Goal: Information Seeking & Learning: Learn about a topic

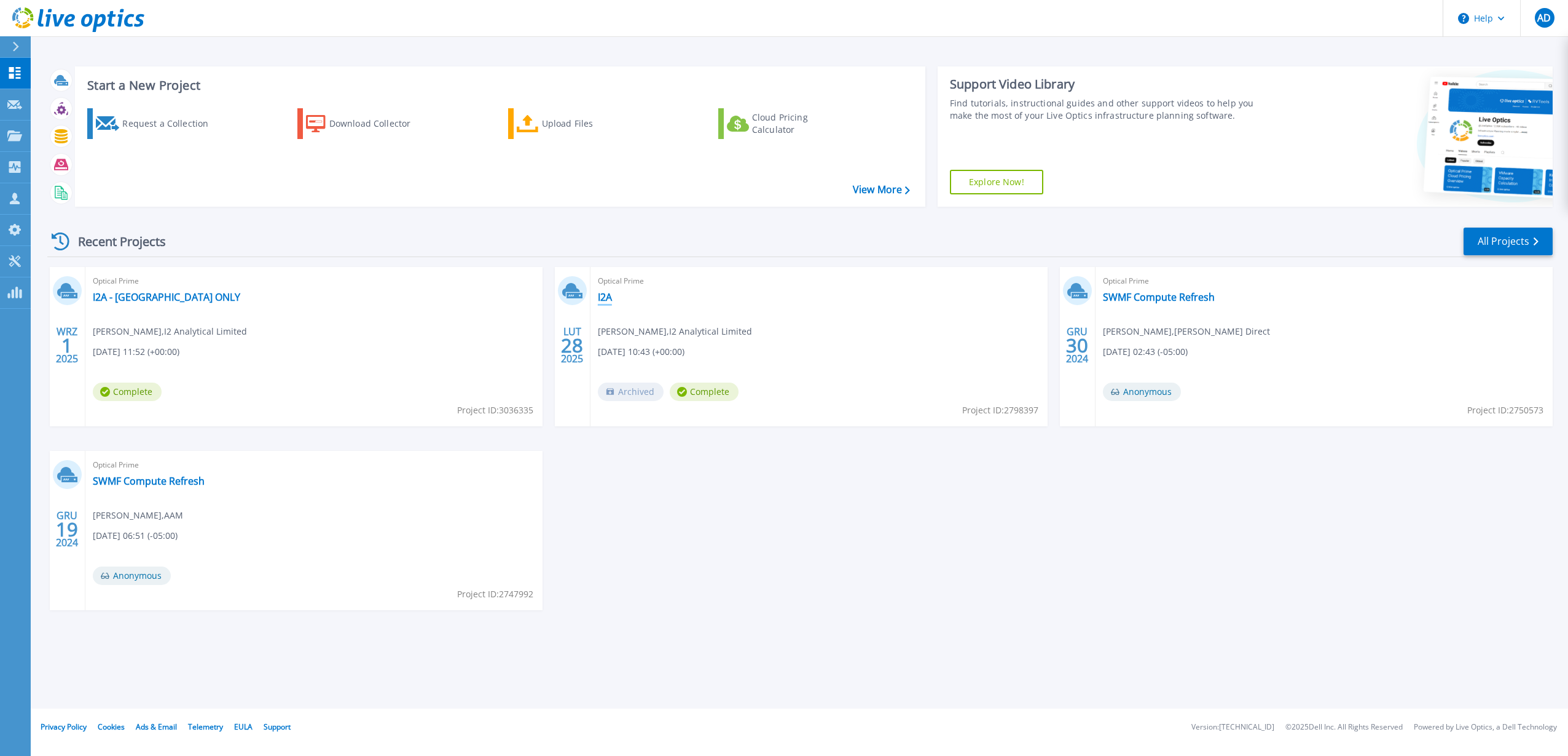
click at [605, 298] on link "I2A" at bounding box center [605, 297] width 14 height 12
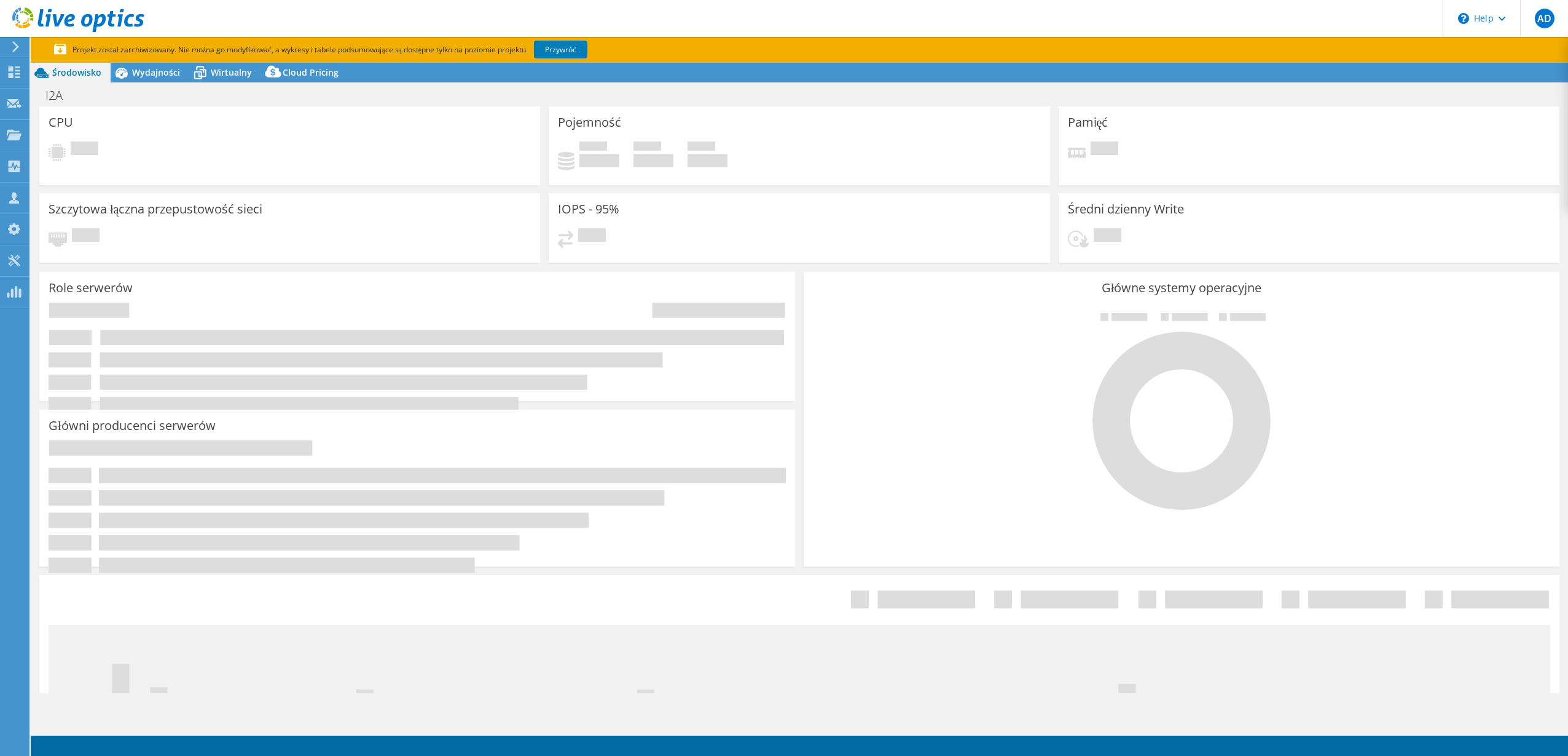
select select "EULondon"
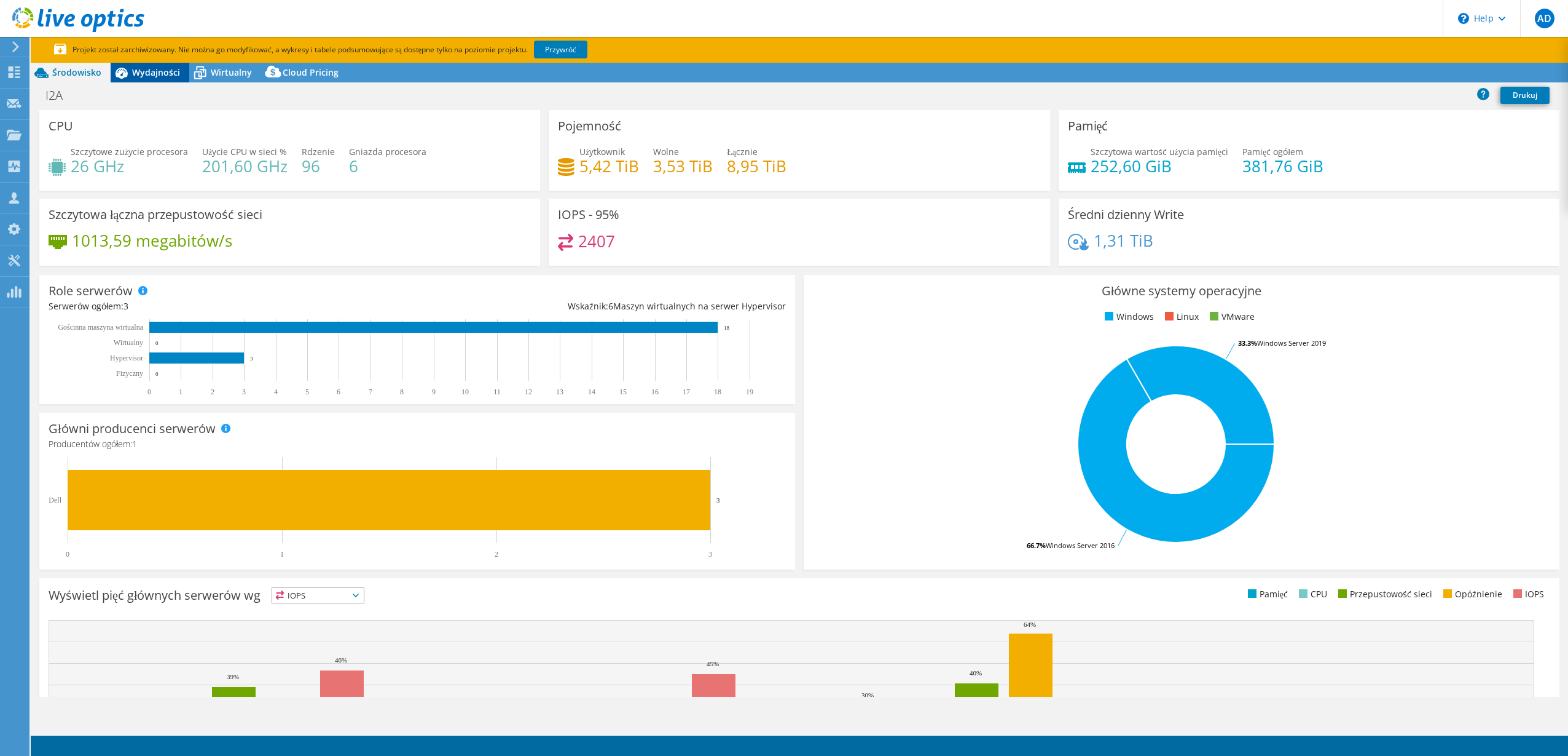
click at [165, 75] on section "Projekt został zarchiwizowany. Nie można go modyfikować, a wykresy i tabele pod…" at bounding box center [799, 396] width 1537 height 719
click at [155, 63] on div "Wydajności" at bounding box center [149, 72] width 78 height 19
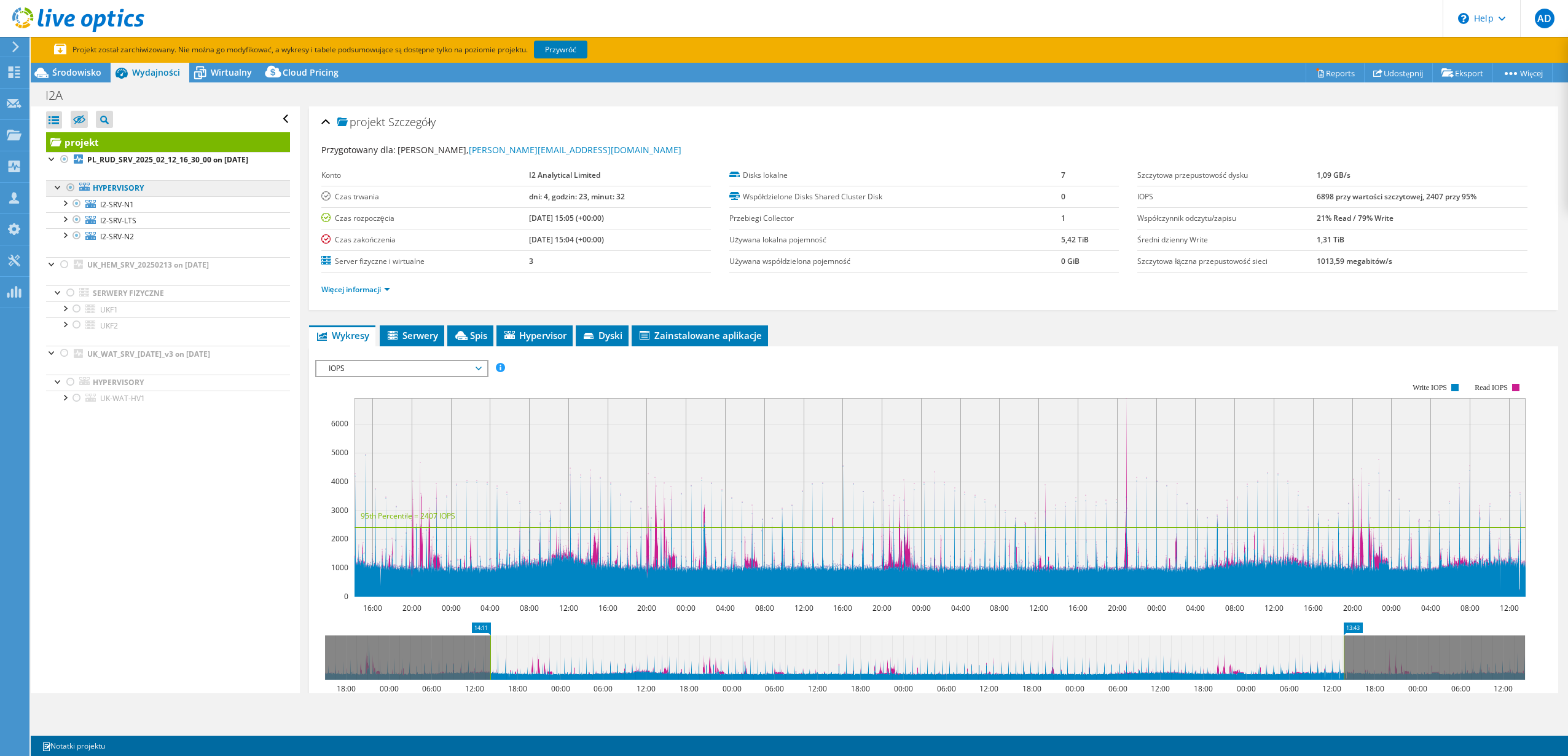
click at [112, 195] on link "Hypervisory" at bounding box center [168, 188] width 244 height 16
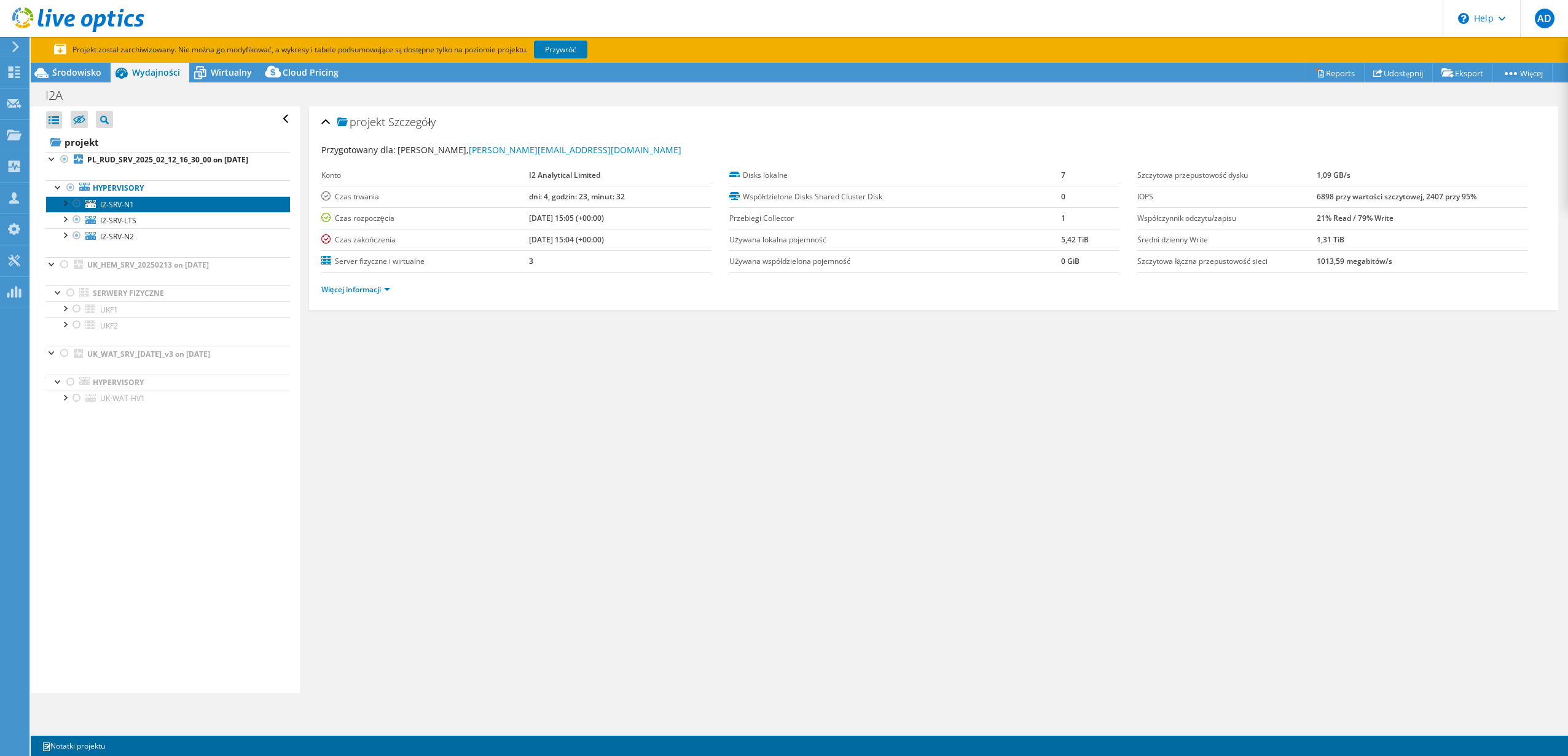
click at [113, 200] on span "I2-SRV-N1" at bounding box center [117, 204] width 34 height 10
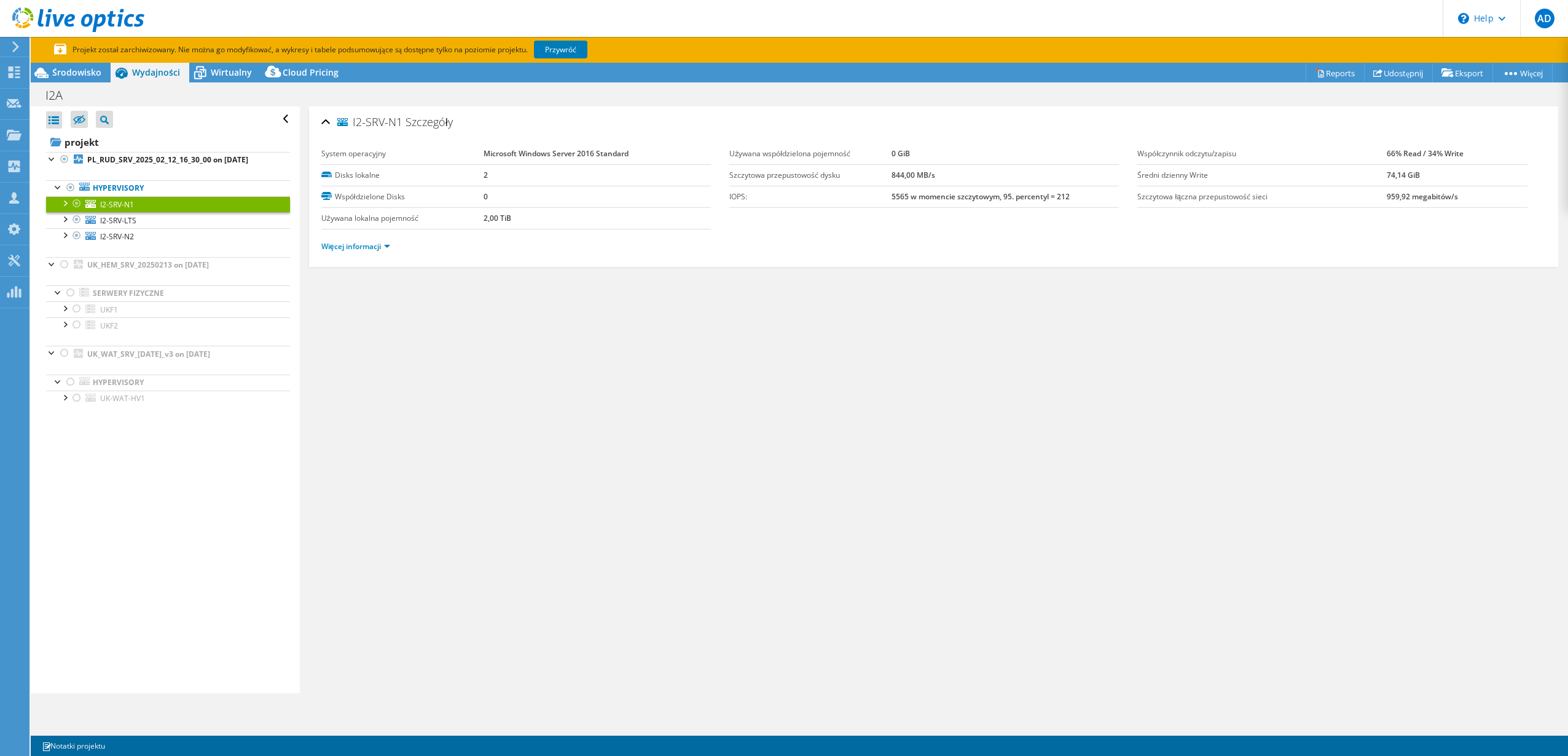
click at [388, 237] on ul "Więcej informacji" at bounding box center [933, 245] width 1225 height 17
click at [386, 240] on li "Więcej informacji" at bounding box center [359, 246] width 76 height 13
click at [396, 246] on li "Więcej informacji" at bounding box center [359, 246] width 76 height 13
click at [124, 224] on span "I2-SRV-LTS" at bounding box center [118, 220] width 36 height 10
click at [382, 246] on link "Więcej informacji" at bounding box center [355, 246] width 69 height 10
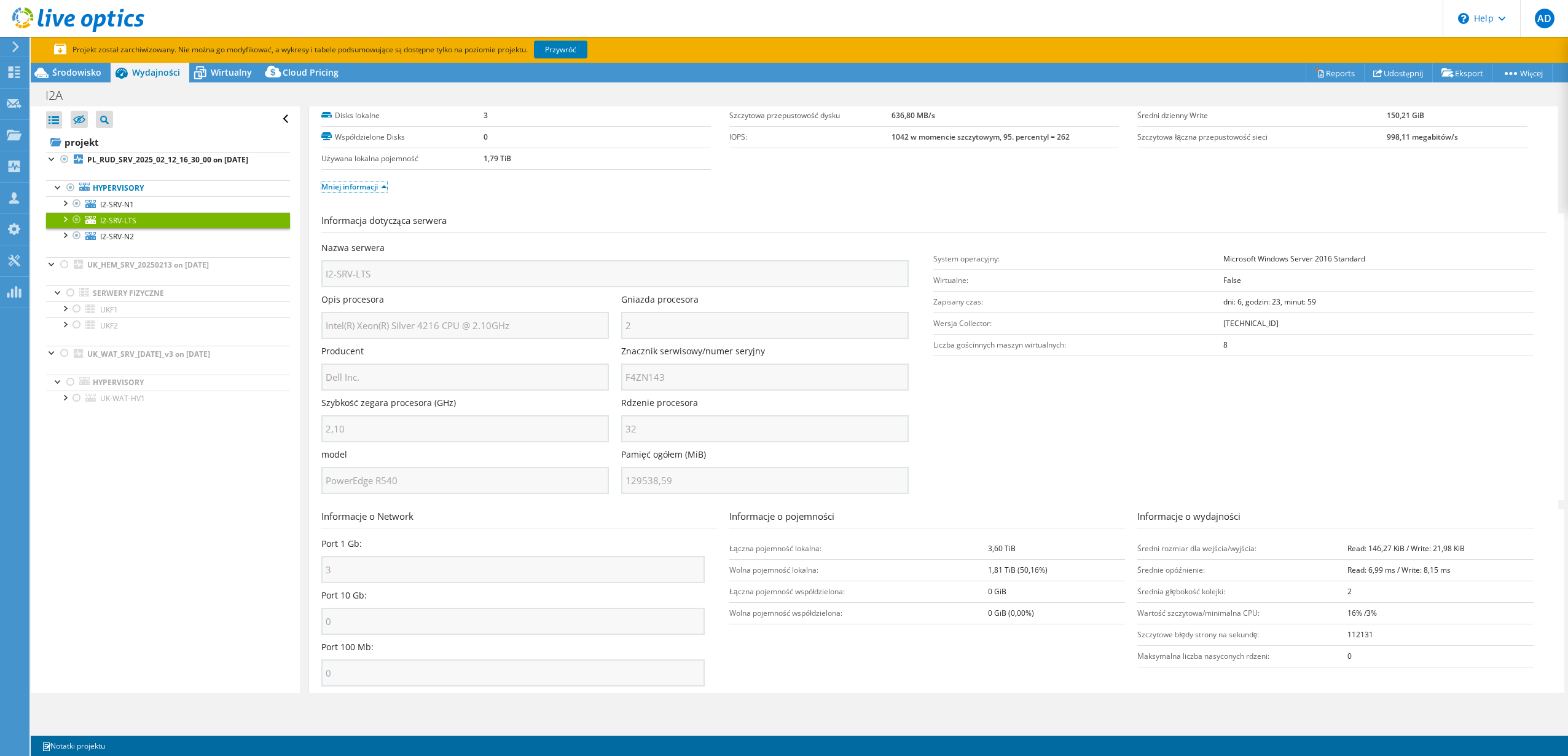
scroll to position [101, 0]
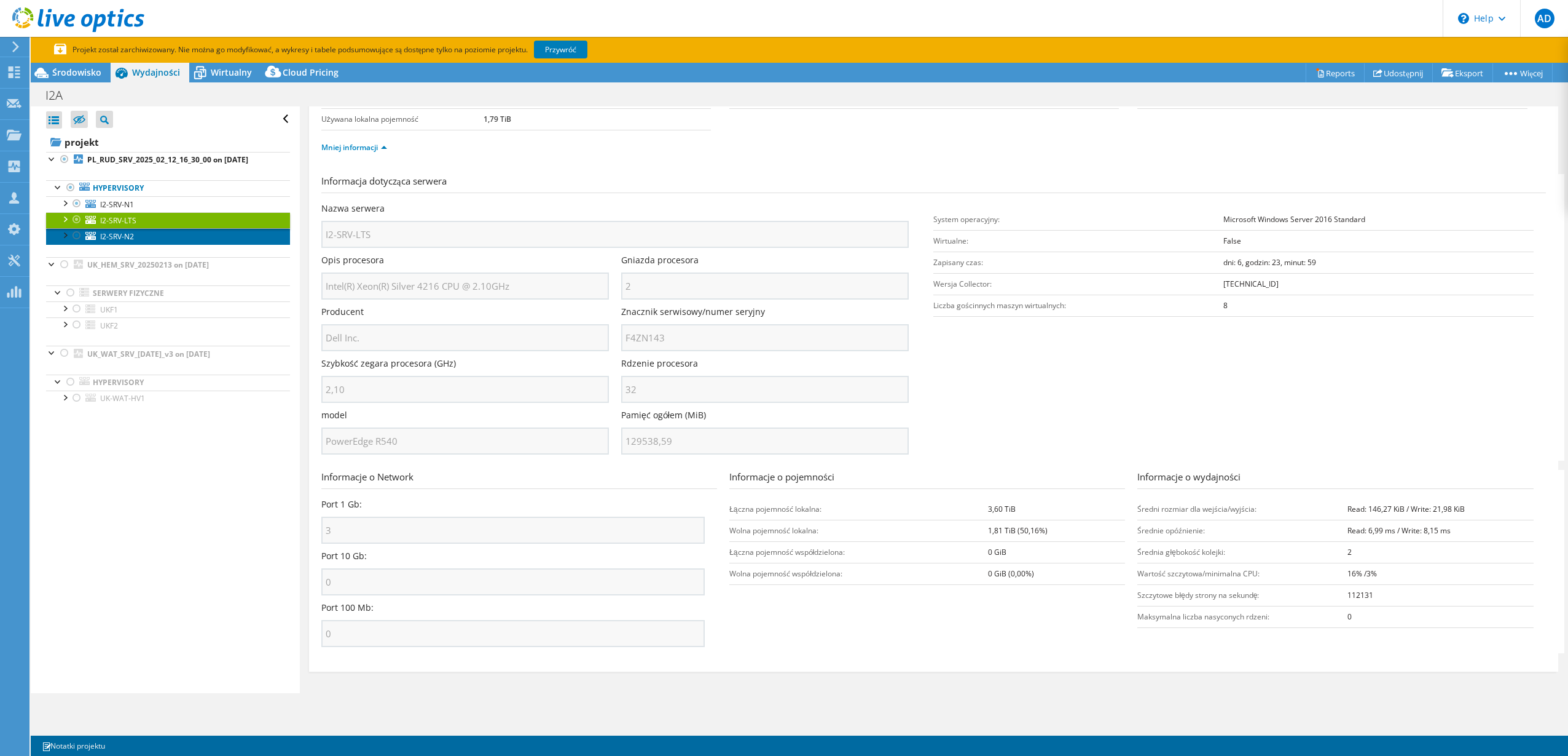
click at [126, 240] on span "I2-SRV-N2" at bounding box center [117, 236] width 34 height 10
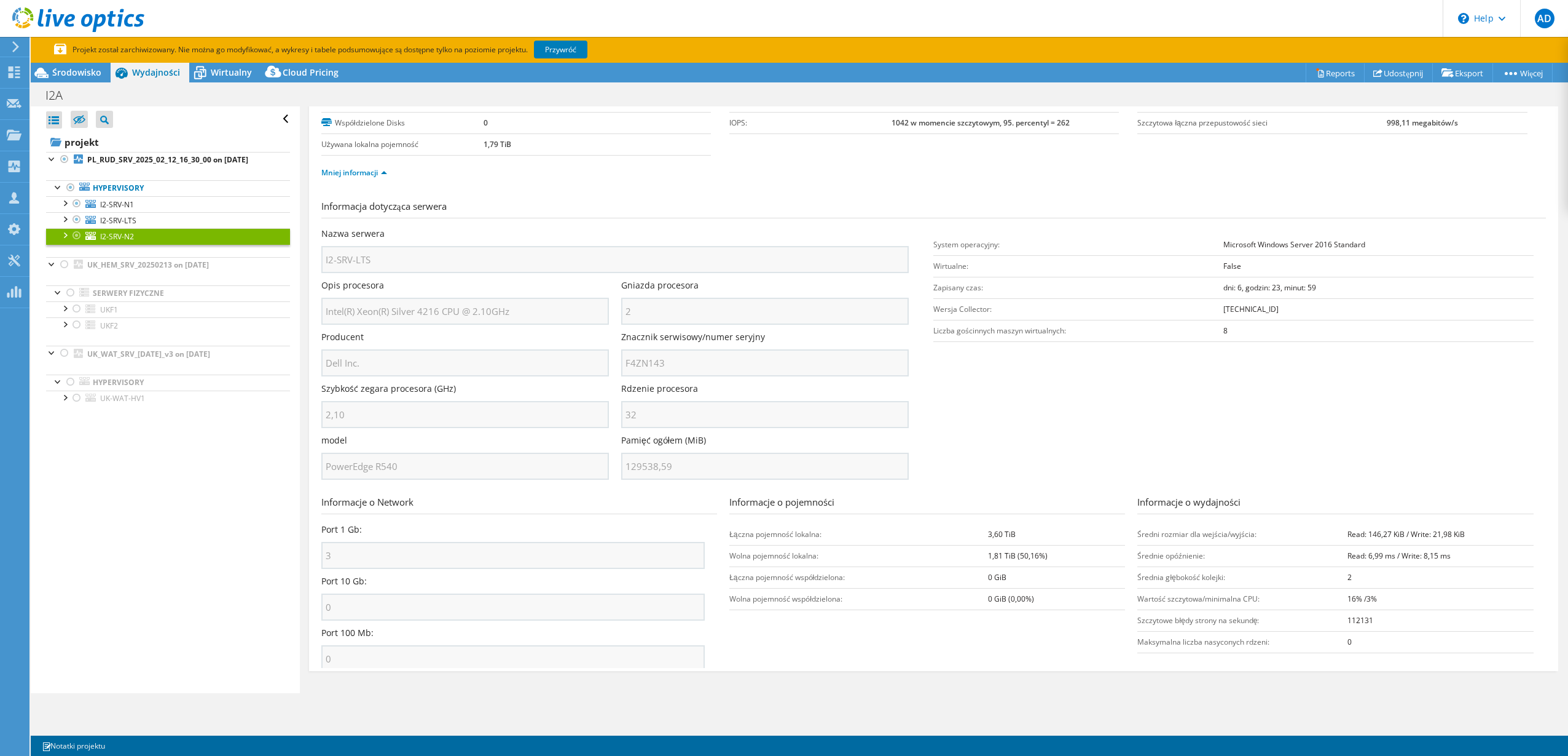
scroll to position [0, 0]
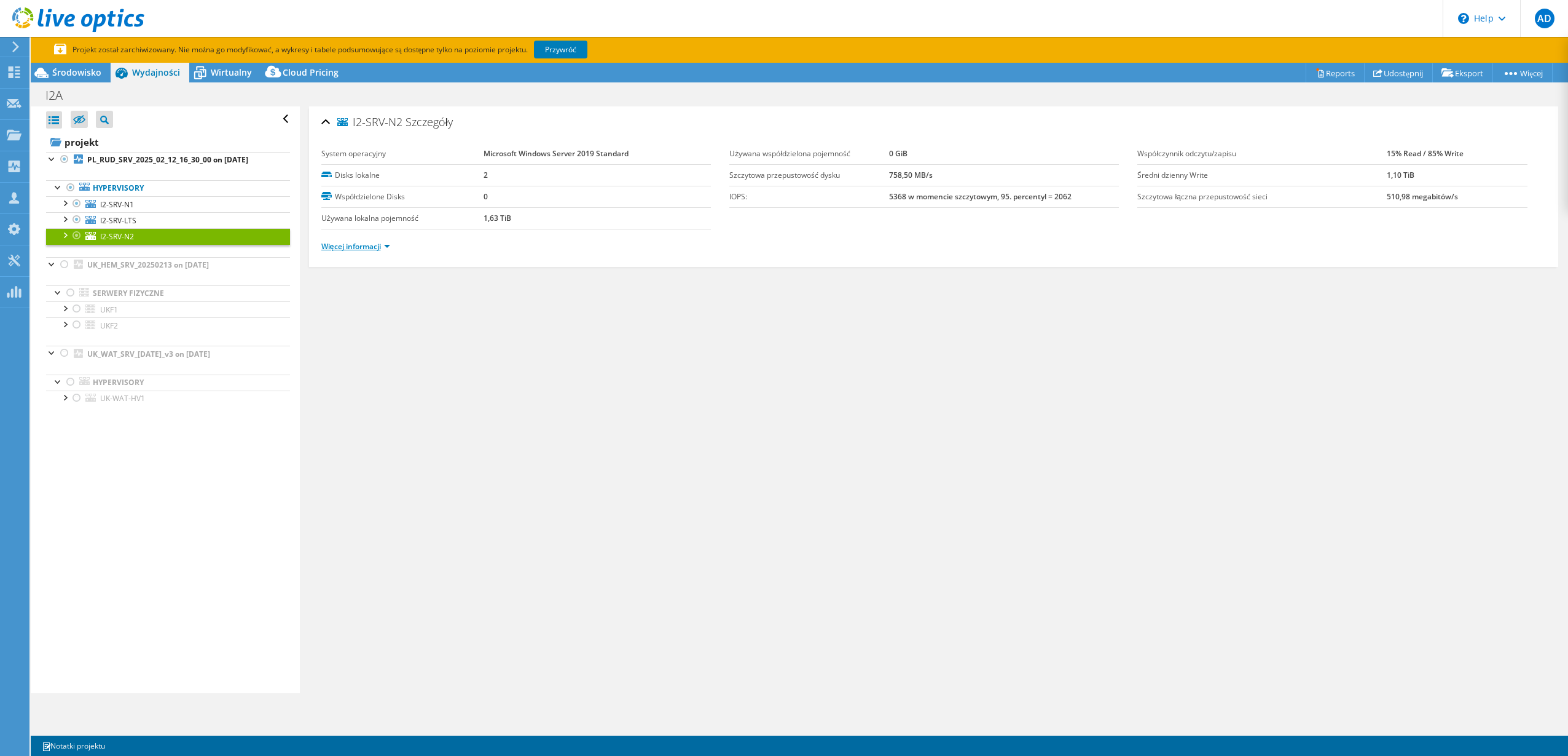
click at [366, 246] on link "Więcej informacji" at bounding box center [355, 246] width 69 height 10
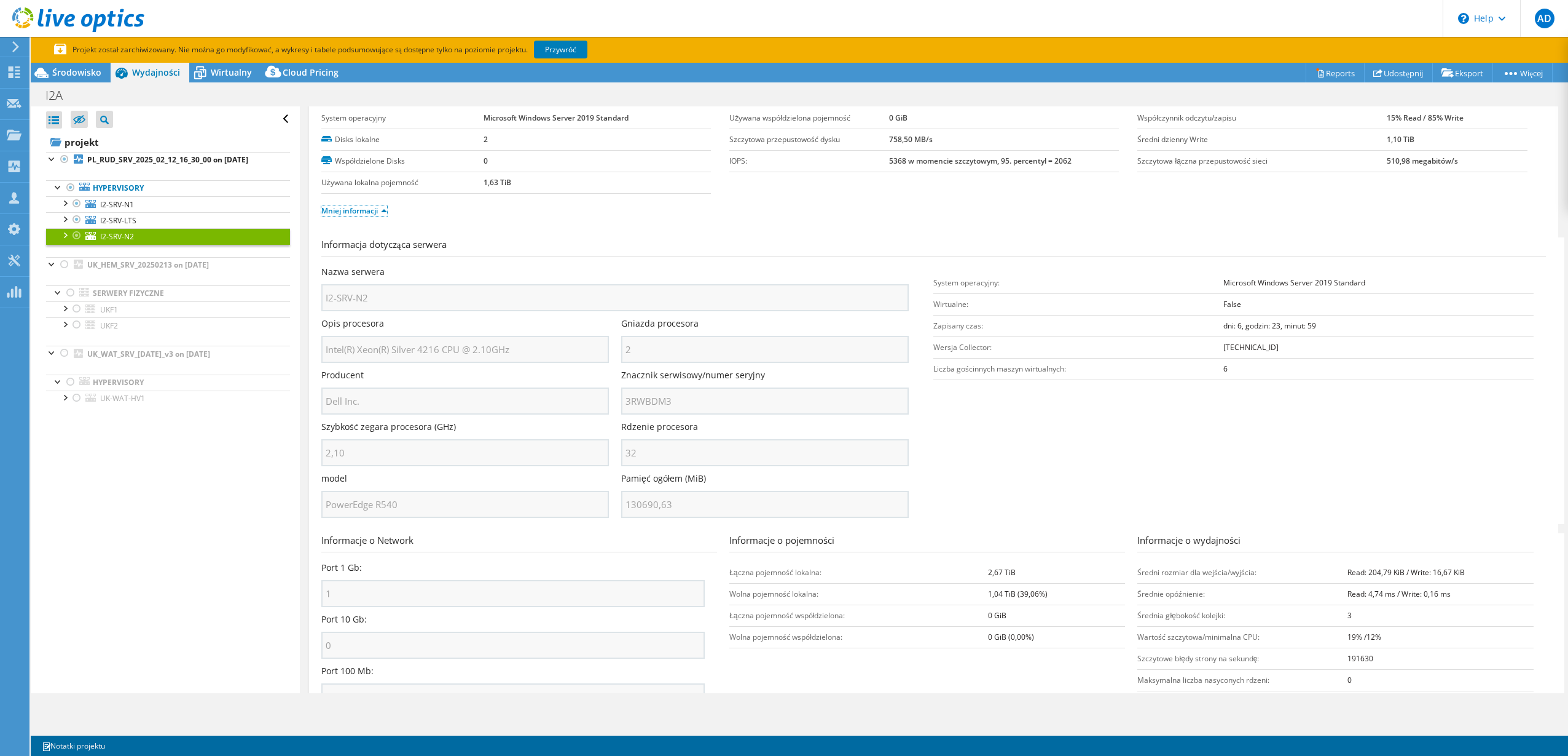
scroll to position [83, 0]
